Goal: Information Seeking & Learning: Learn about a topic

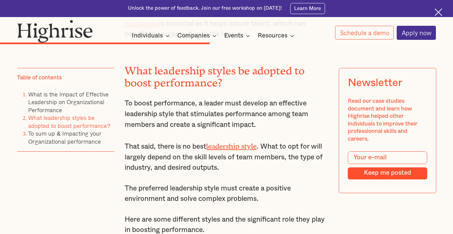
scroll to position [2581, 0]
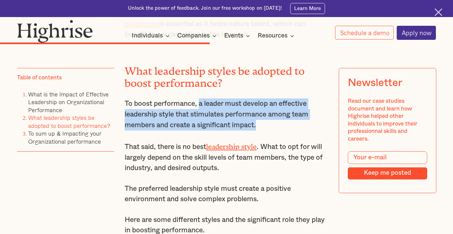
drag, startPoint x: 199, startPoint y: 92, endPoint x: 268, endPoint y: 113, distance: 71.7
click at [268, 113] on p "To boost performance, a leader must develop an effective leadership style that …" at bounding box center [226, 115] width 203 height 32
copy p "a leader must develop an effective leadership style that stimulates performance…"
click at [437, 13] on img at bounding box center [439, 12] width 8 height 8
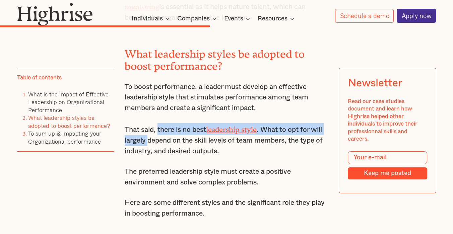
drag, startPoint x: 158, startPoint y: 120, endPoint x: 161, endPoint y: 125, distance: 6.2
click at [161, 125] on p "That said, there is no best leadership style . What to opt for will largely dep…" at bounding box center [226, 139] width 203 height 33
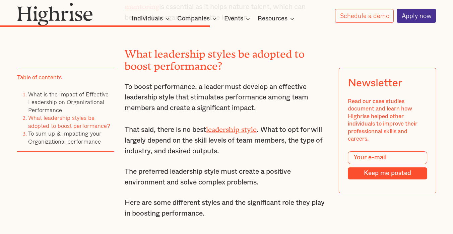
click at [151, 123] on p "That said, there is no best leadership style . What to opt for will largely dep…" at bounding box center [226, 139] width 203 height 33
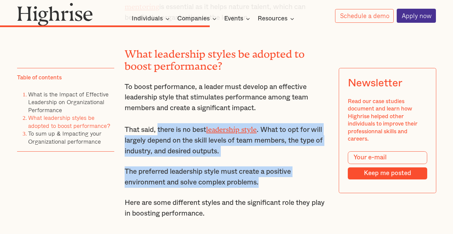
copy div "there is no best leadership style . What to opt for will largely depend on the …"
drag, startPoint x: 159, startPoint y: 117, endPoint x: 268, endPoint y: 174, distance: 123.7
click at [268, 174] on div "9. It helps develop future leaders. Influential leaders have an eye for talent …" at bounding box center [226, 226] width 203 height 743
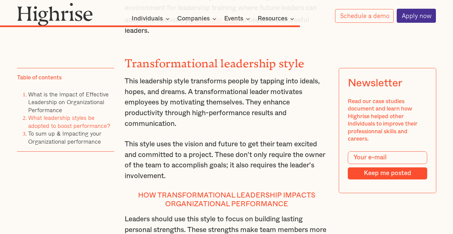
scroll to position [3518, 0]
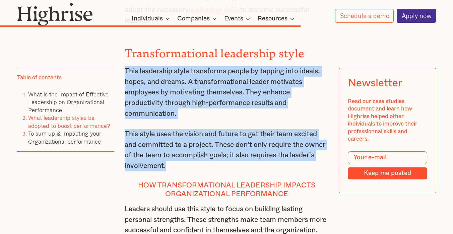
copy div "This leadership style transforms people by tapping into ideals, hopes, and drea…"
drag, startPoint x: 124, startPoint y: 43, endPoint x: 225, endPoint y: 135, distance: 136.9
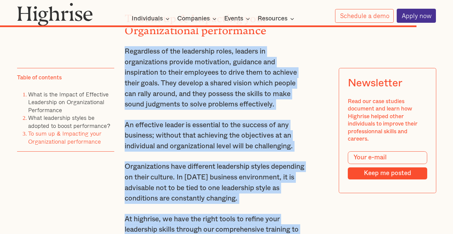
scroll to position [4736, 0]
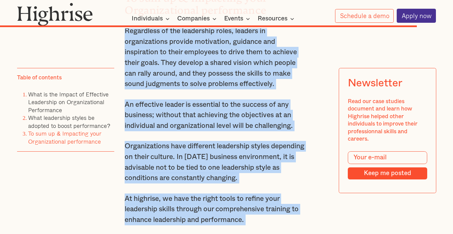
copy div "Regardless of the leadership roles, leaders in organizations provide motivation…"
drag, startPoint x: 124, startPoint y: 87, endPoint x: 306, endPoint y: 146, distance: 191.3
click at [306, 146] on div "To sum up & Impacting your Organizational performance Regardless of the leaders…" at bounding box center [216, 117] width 183 height 300
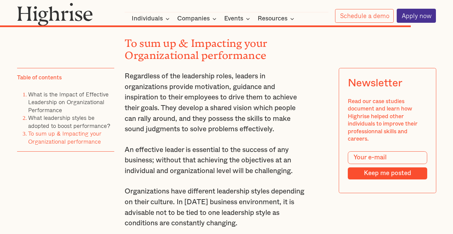
scroll to position [4659, 0]
